Goal: Information Seeking & Learning: Compare options

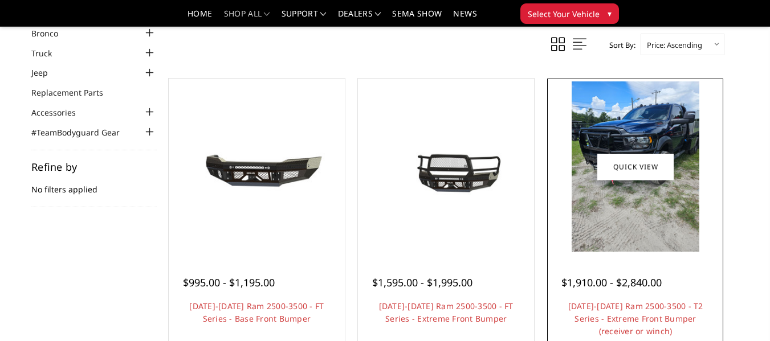
scroll to position [57, 0]
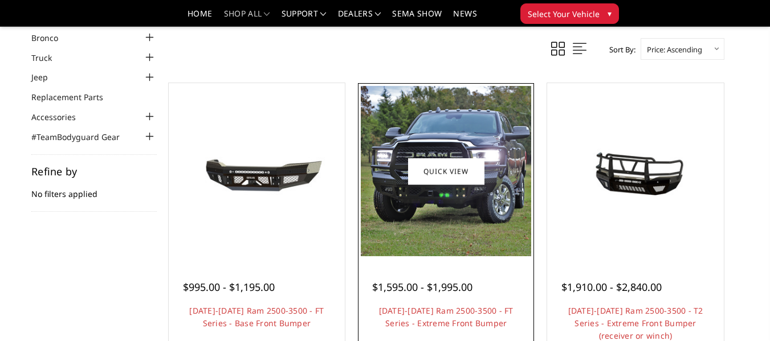
click at [468, 218] on img at bounding box center [446, 171] width 170 height 170
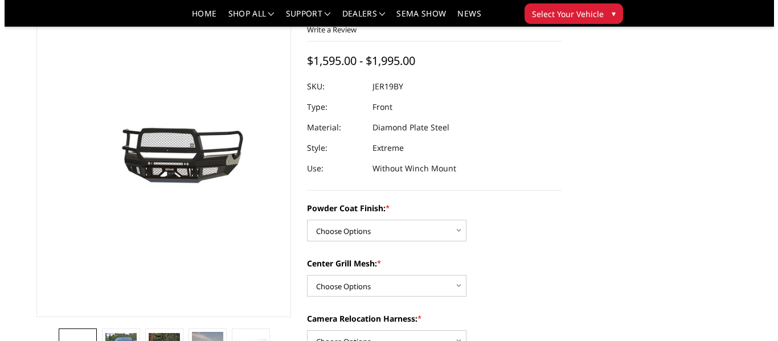
scroll to position [57, 0]
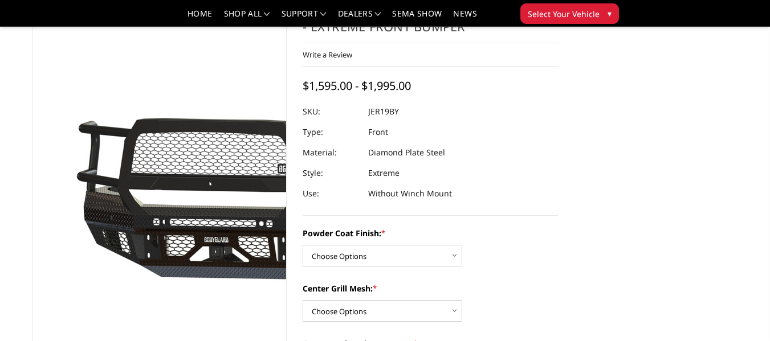
click at [138, 191] on img at bounding box center [199, 172] width 729 height 341
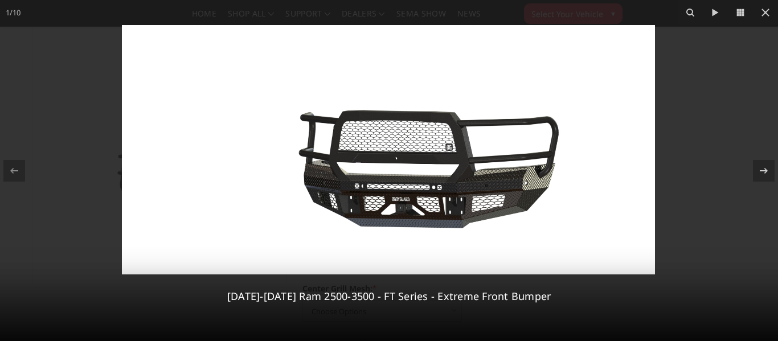
click at [463, 169] on img at bounding box center [388, 150] width 533 height 250
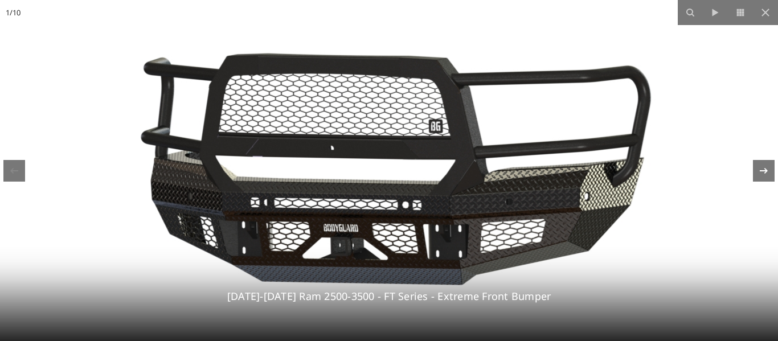
click at [769, 170] on div "1 / 10 2019-2025 Ram 2500-3500 - FT Series - Extreme Front Bumper" at bounding box center [389, 170] width 778 height 341
click at [760, 168] on icon at bounding box center [764, 171] width 14 height 14
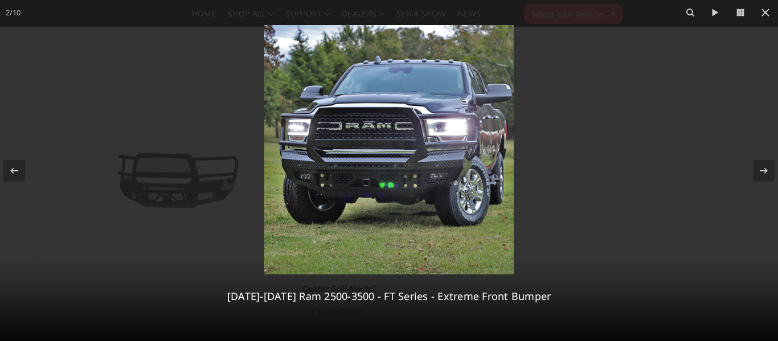
click at [341, 178] on img at bounding box center [389, 150] width 250 height 250
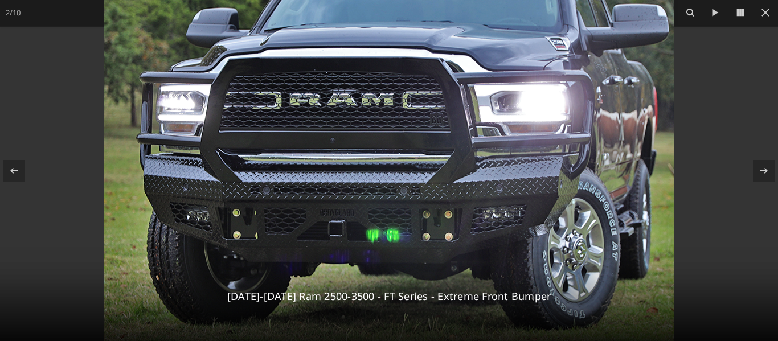
drag, startPoint x: 365, startPoint y: 161, endPoint x: 366, endPoint y: 202, distance: 41.0
click at [366, 202] on img at bounding box center [389, 155] width 570 height 570
click at [766, 172] on icon at bounding box center [764, 171] width 8 height 6
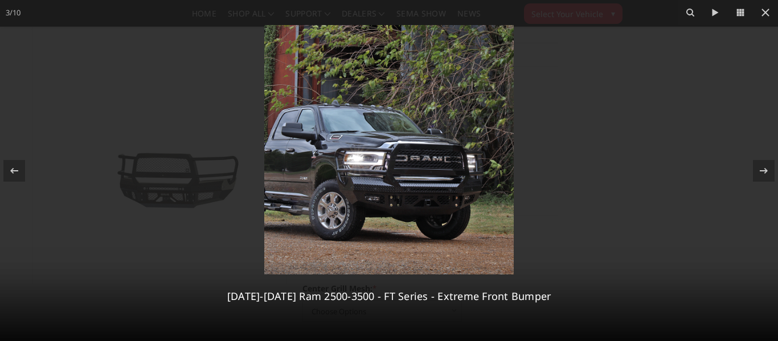
click at [392, 207] on img at bounding box center [389, 150] width 250 height 250
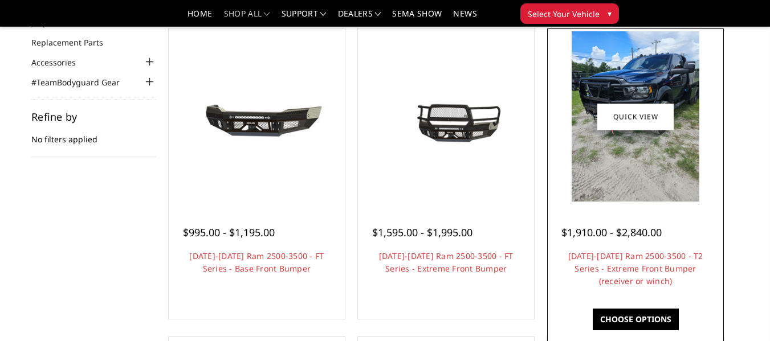
scroll to position [114, 0]
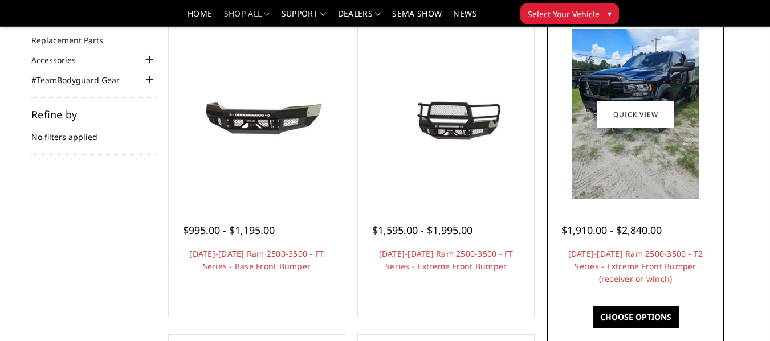
click at [639, 187] on img at bounding box center [636, 114] width 128 height 170
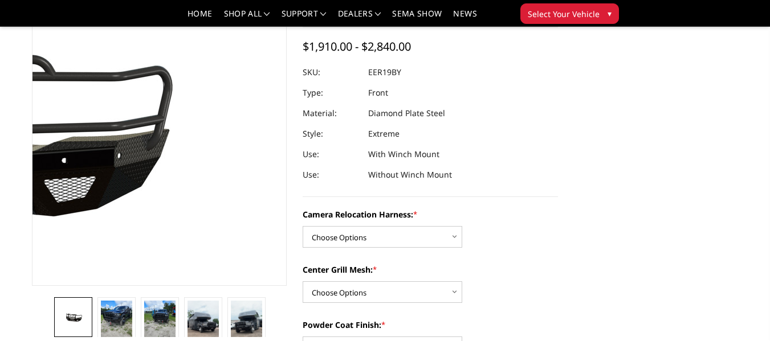
scroll to position [114, 0]
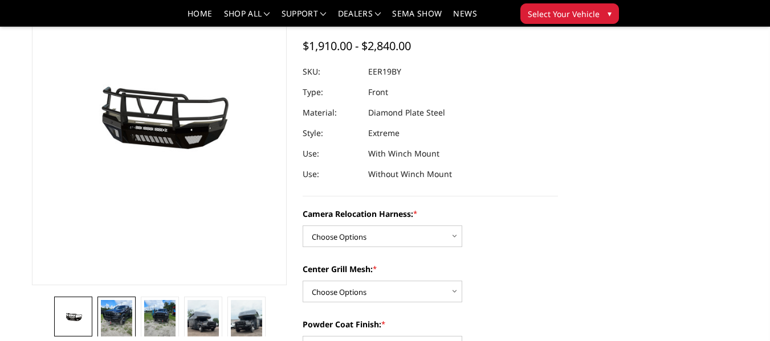
click at [123, 319] on img at bounding box center [116, 320] width 31 height 41
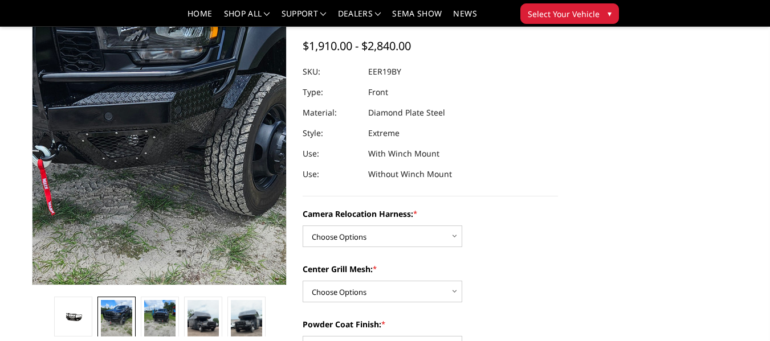
click at [169, 93] on img at bounding box center [148, 139] width 547 height 729
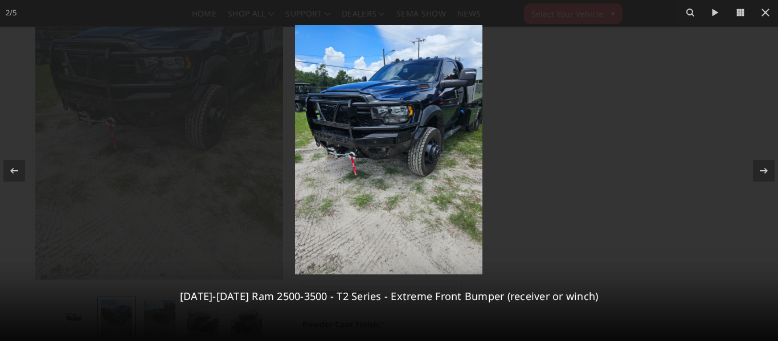
click at [418, 154] on img at bounding box center [388, 150] width 187 height 250
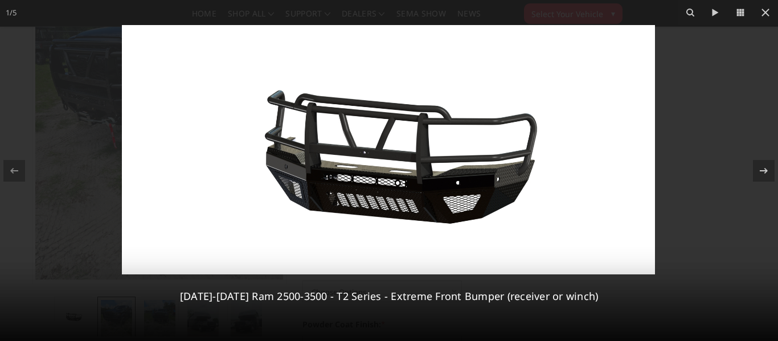
click at [409, 144] on img at bounding box center [388, 150] width 533 height 250
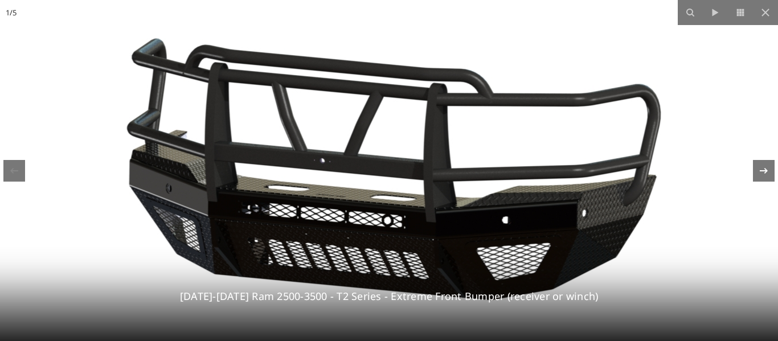
click at [764, 176] on icon at bounding box center [764, 171] width 14 height 14
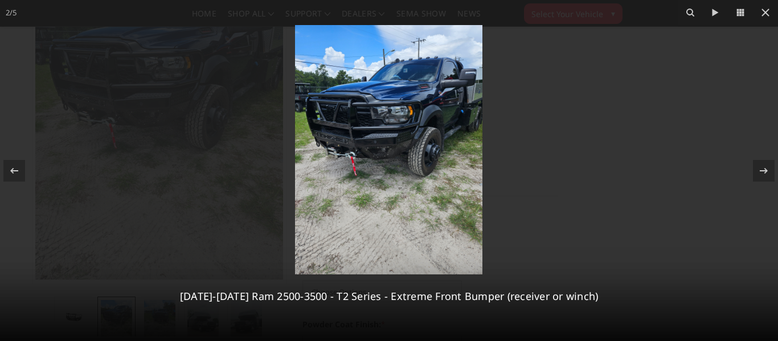
click at [347, 146] on img at bounding box center [388, 150] width 187 height 250
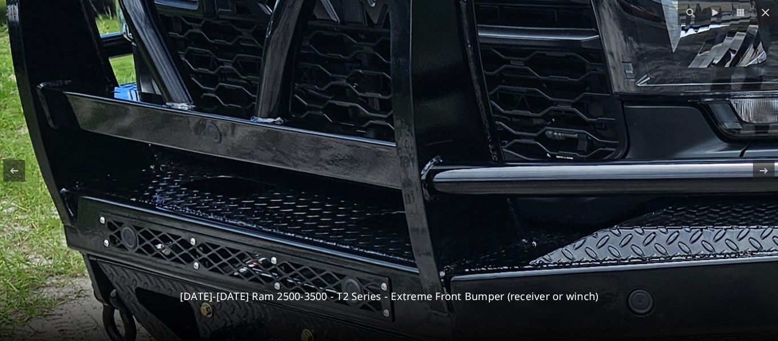
drag, startPoint x: 490, startPoint y: 83, endPoint x: 528, endPoint y: 282, distance: 202.4
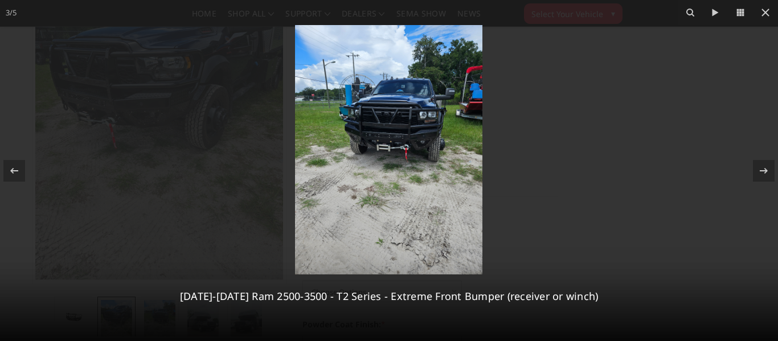
click at [375, 132] on img at bounding box center [388, 150] width 187 height 250
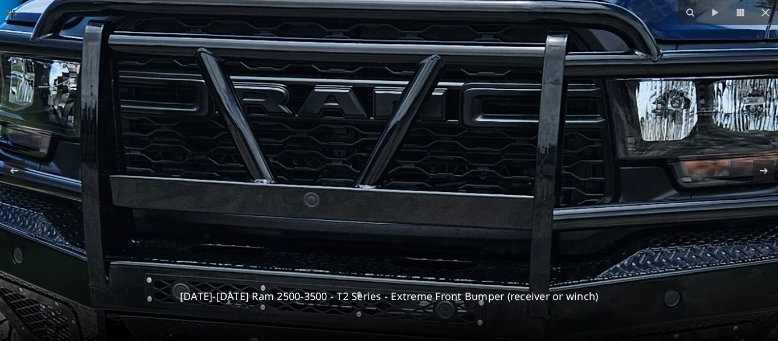
drag, startPoint x: 482, startPoint y: 104, endPoint x: 331, endPoint y: 225, distance: 194.2
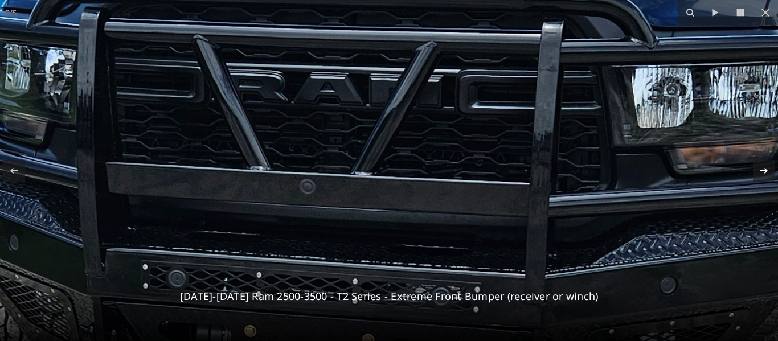
click at [764, 174] on icon at bounding box center [764, 171] width 14 height 14
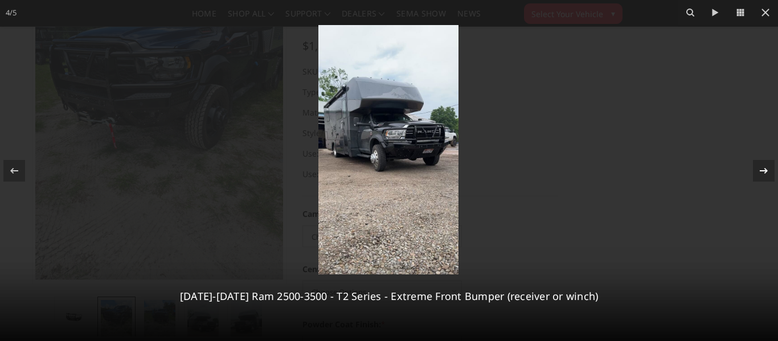
click at [764, 174] on icon at bounding box center [764, 171] width 14 height 14
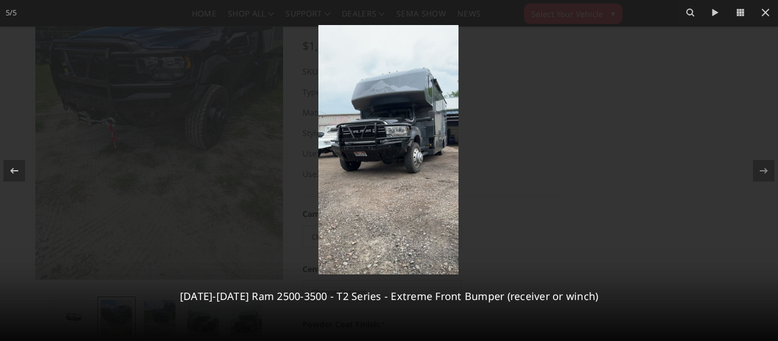
click at [372, 168] on img at bounding box center [389, 150] width 140 height 250
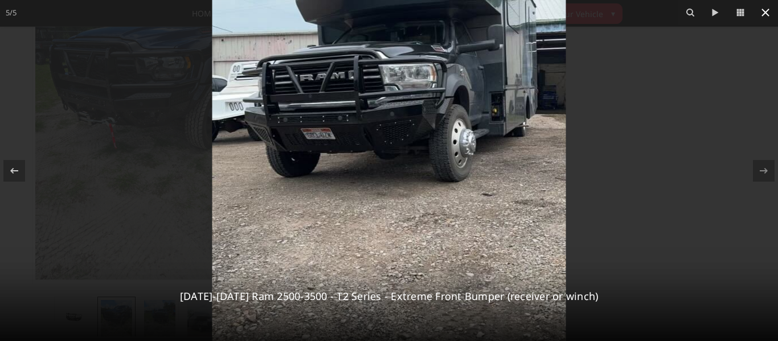
click at [768, 12] on icon at bounding box center [766, 13] width 14 height 14
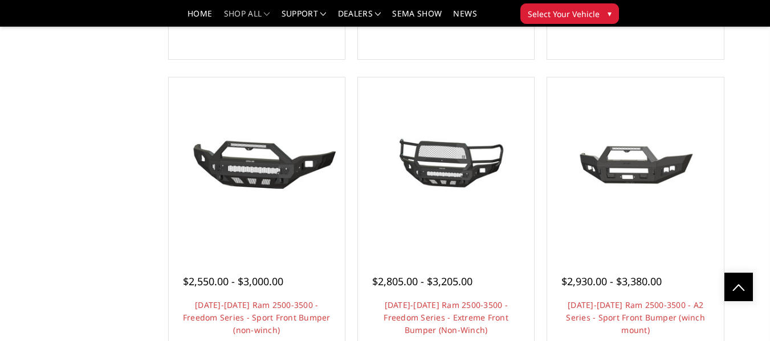
scroll to position [684, 0]
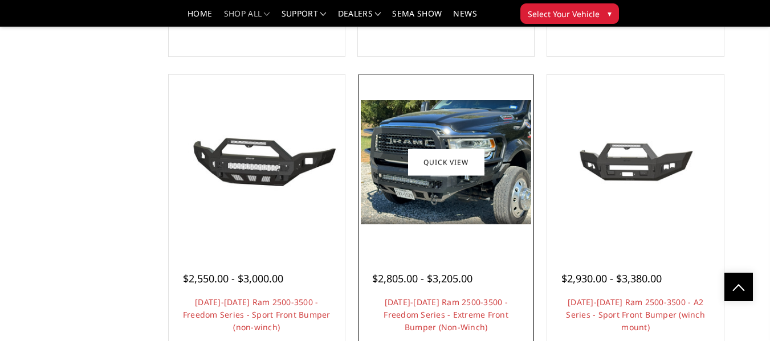
click at [388, 196] on img at bounding box center [446, 162] width 170 height 124
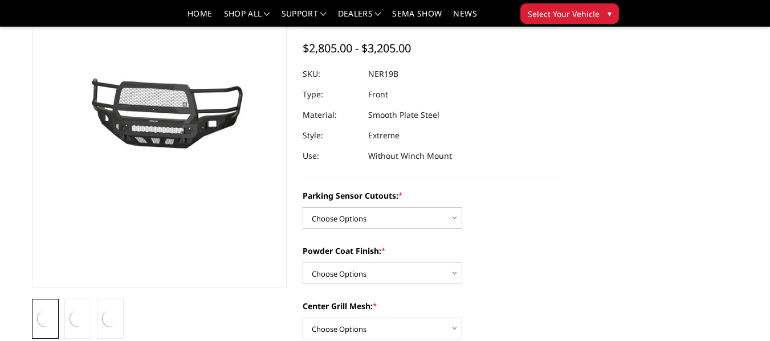
scroll to position [114, 0]
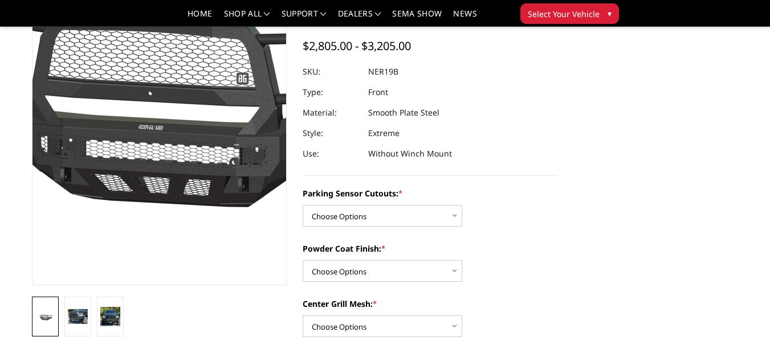
click at [155, 92] on img at bounding box center [167, 114] width 729 height 341
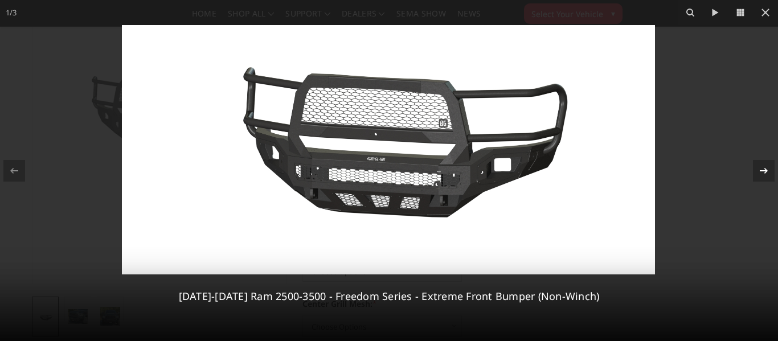
click at [764, 165] on icon at bounding box center [764, 171] width 14 height 14
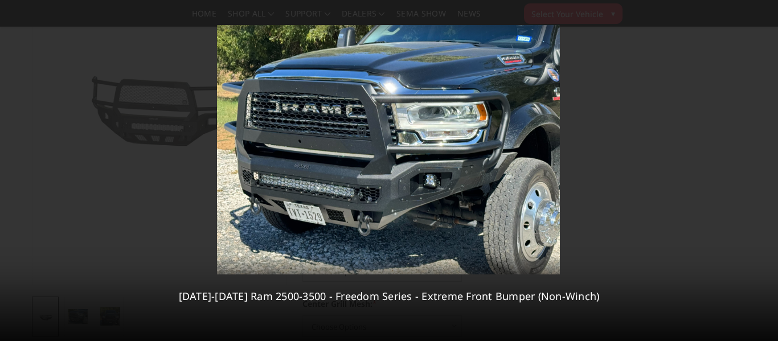
click at [764, 165] on div "2 / [PHONE_NUMBER][DATE][DATE] Ram 2500-3500 - Freedom Series - Extreme Front B…" at bounding box center [389, 170] width 778 height 341
click at [762, 171] on icon at bounding box center [764, 171] width 8 height 6
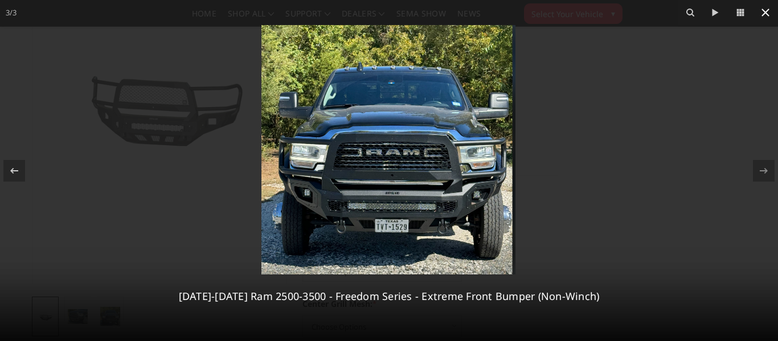
click at [766, 13] on icon at bounding box center [766, 13] width 8 height 8
